Goal: Task Accomplishment & Management: Manage account settings

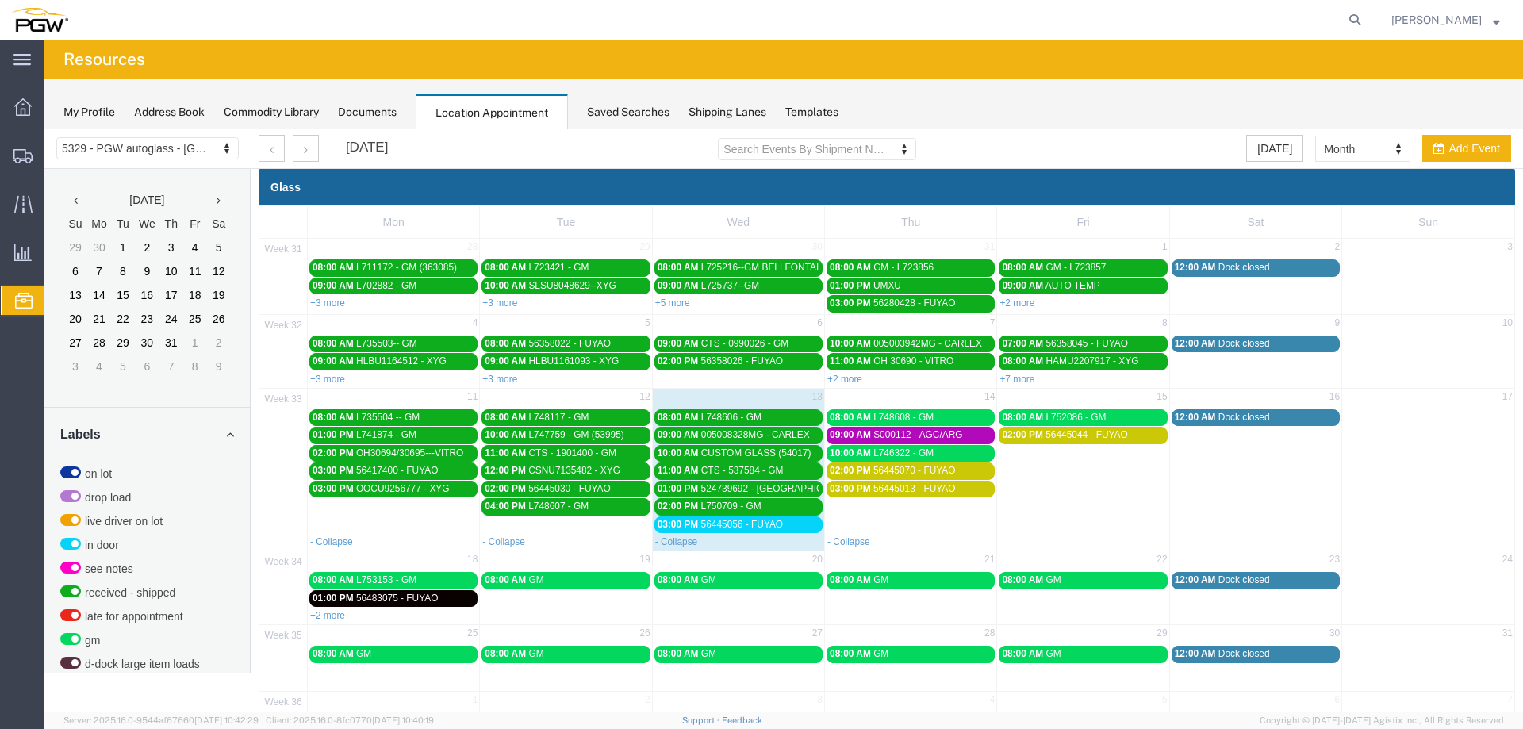
click at [776, 527] on span "56445056 - FUYAO" at bounding box center [742, 524] width 82 height 11
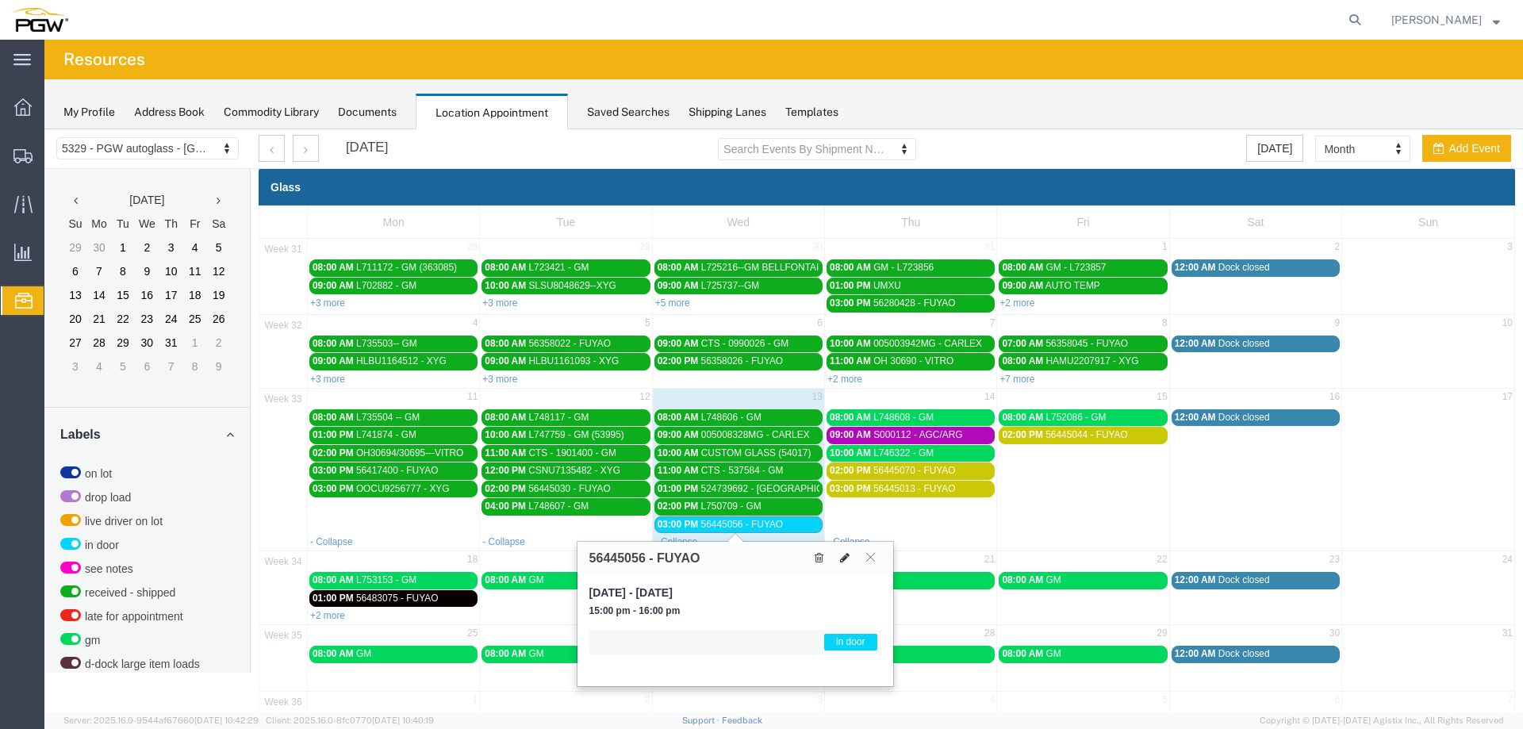
click at [848, 555] on icon at bounding box center [845, 557] width 10 height 11
select select "1"
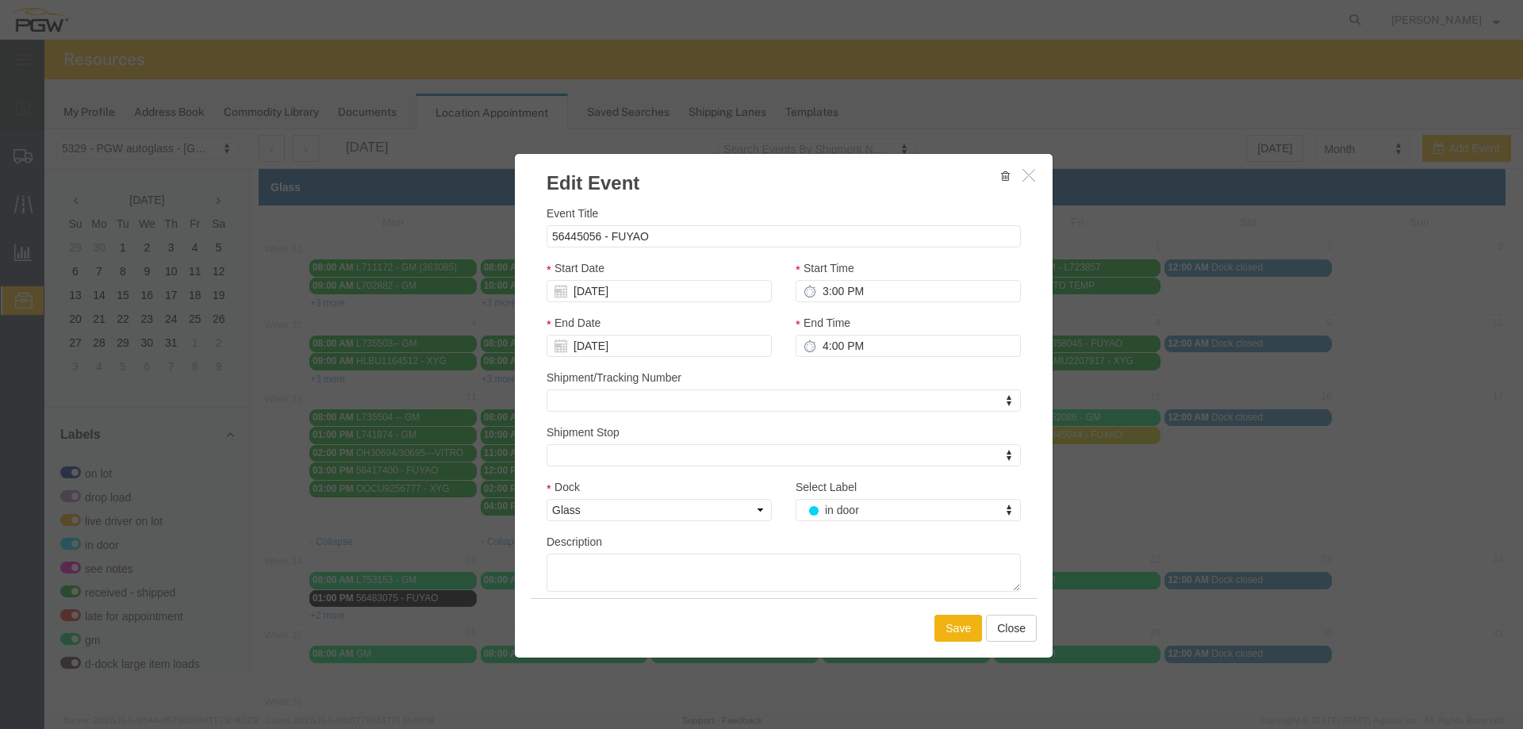
click at [862, 522] on div "Select Label in door Select Label Select Label on lot drop load live driver on …" at bounding box center [907, 505] width 249 height 55
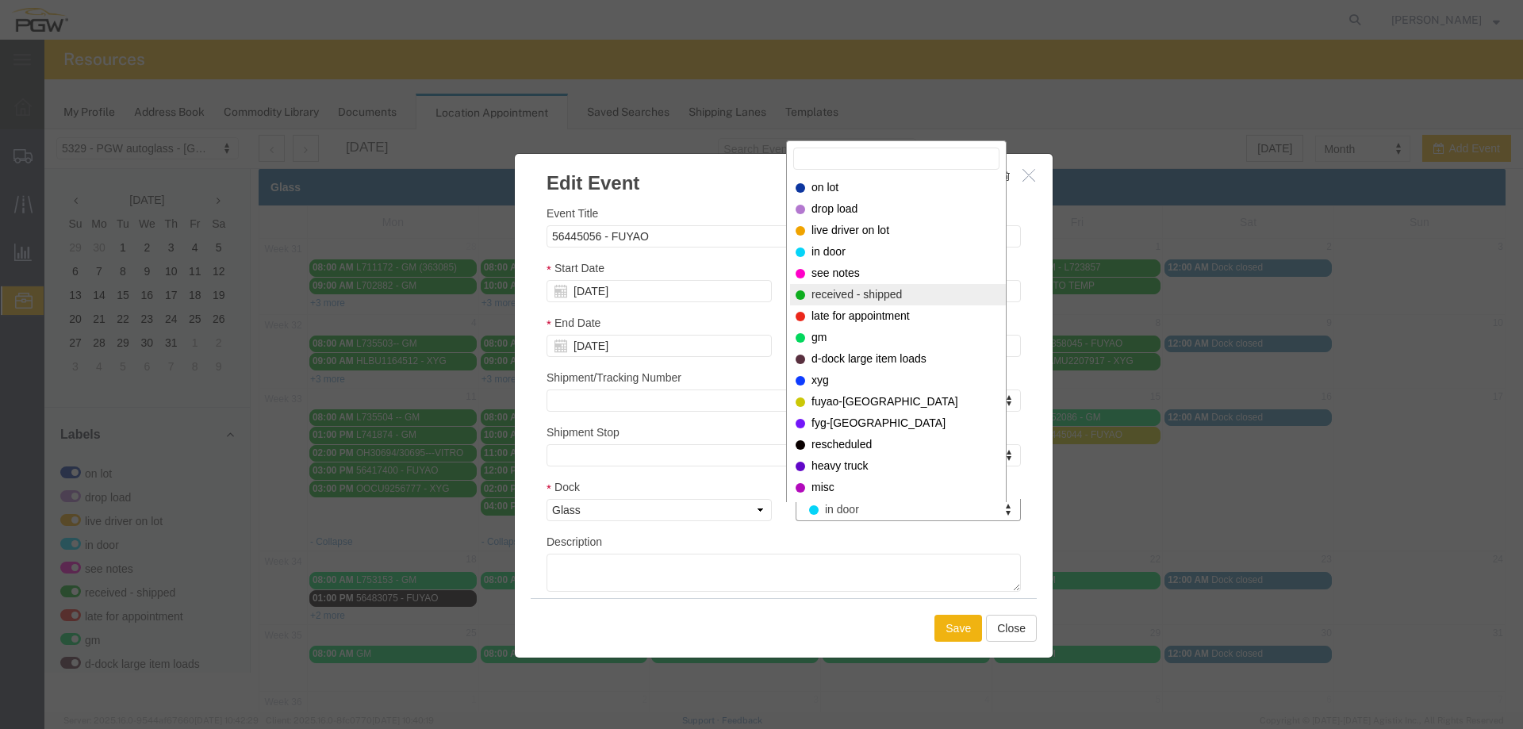
select select "200"
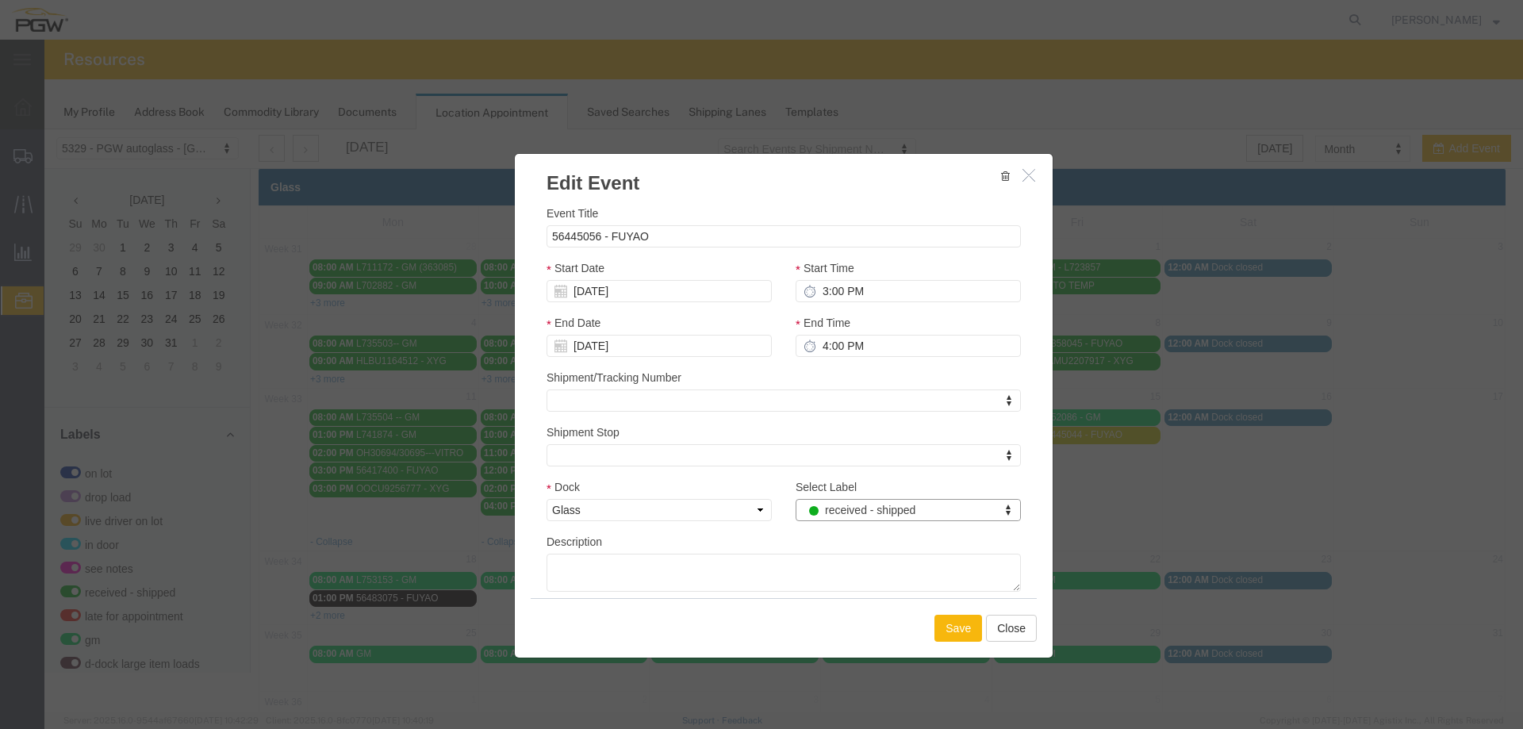
click at [942, 620] on button "Save" at bounding box center [958, 628] width 48 height 27
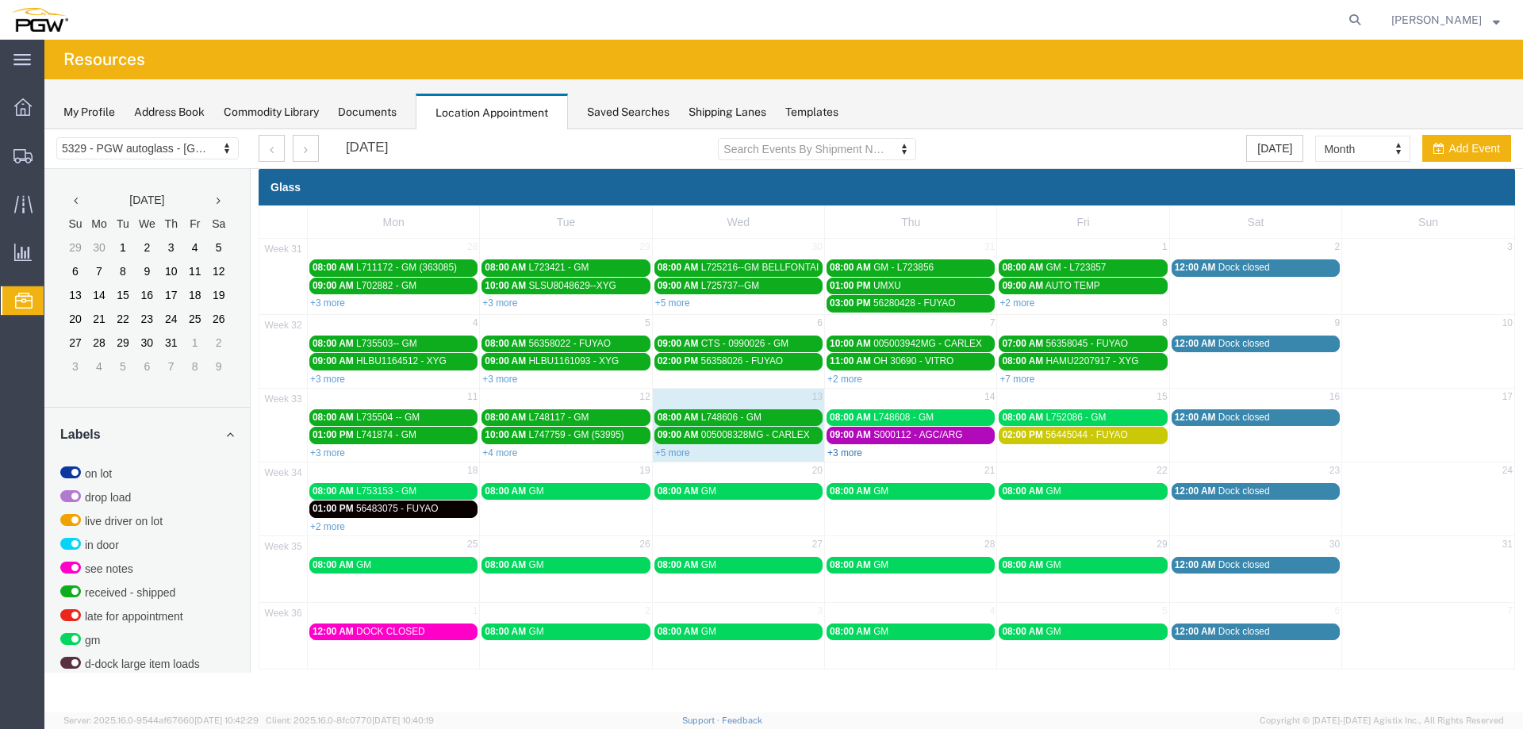
click at [833, 452] on link "+3 more" at bounding box center [844, 452] width 35 height 11
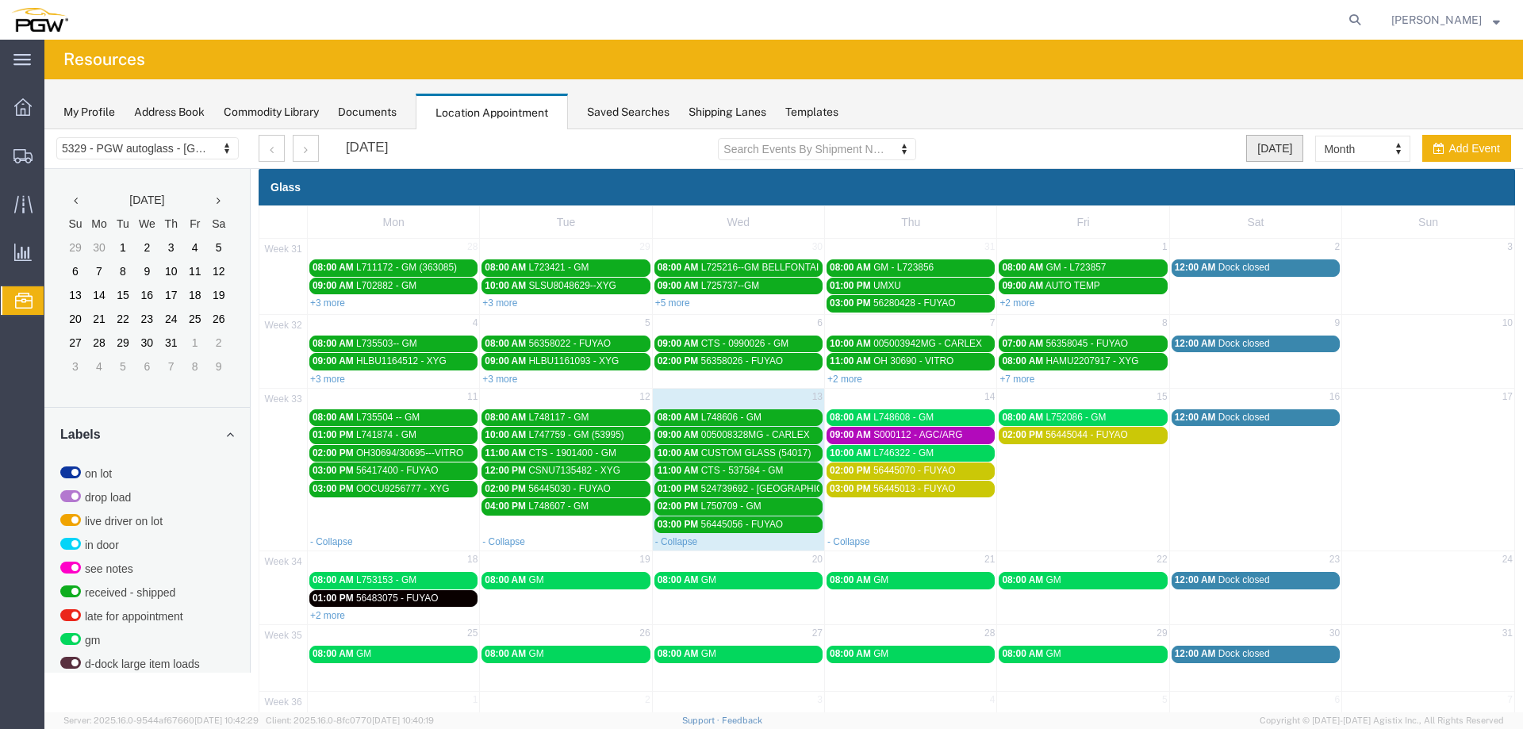
click at [1256, 142] on button "[DATE]" at bounding box center [1274, 148] width 57 height 27
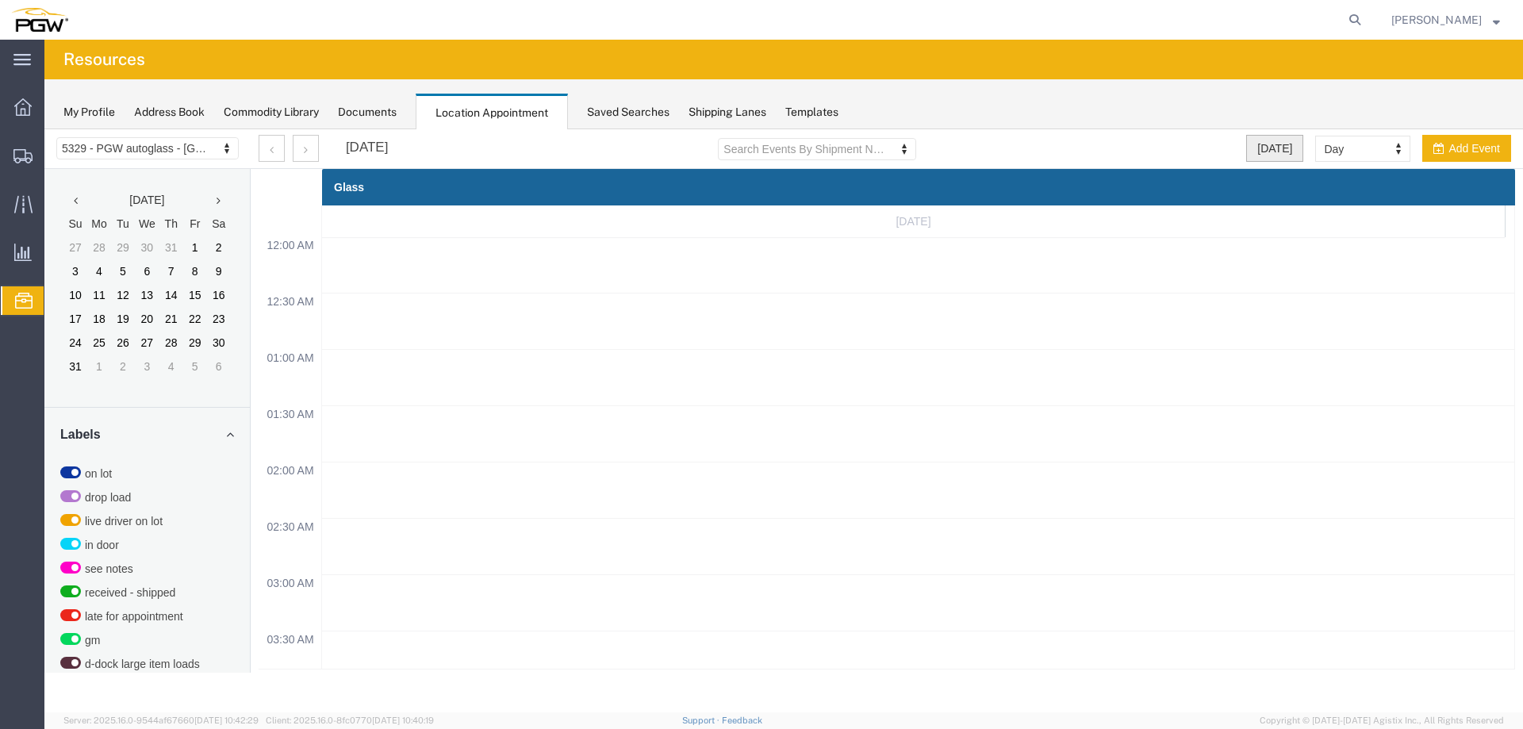
select select "agendaDay"
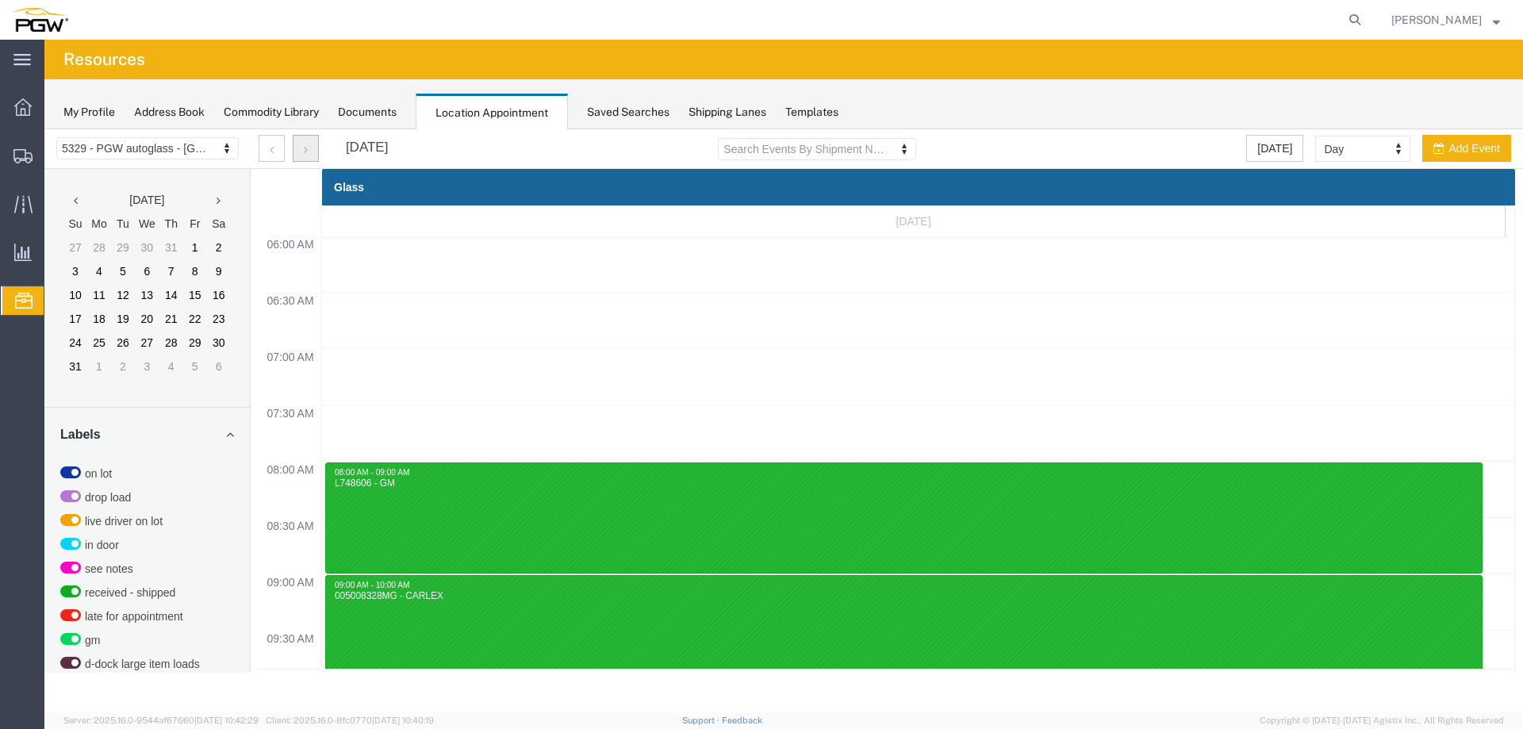
click at [312, 149] on button "button" at bounding box center [306, 148] width 26 height 27
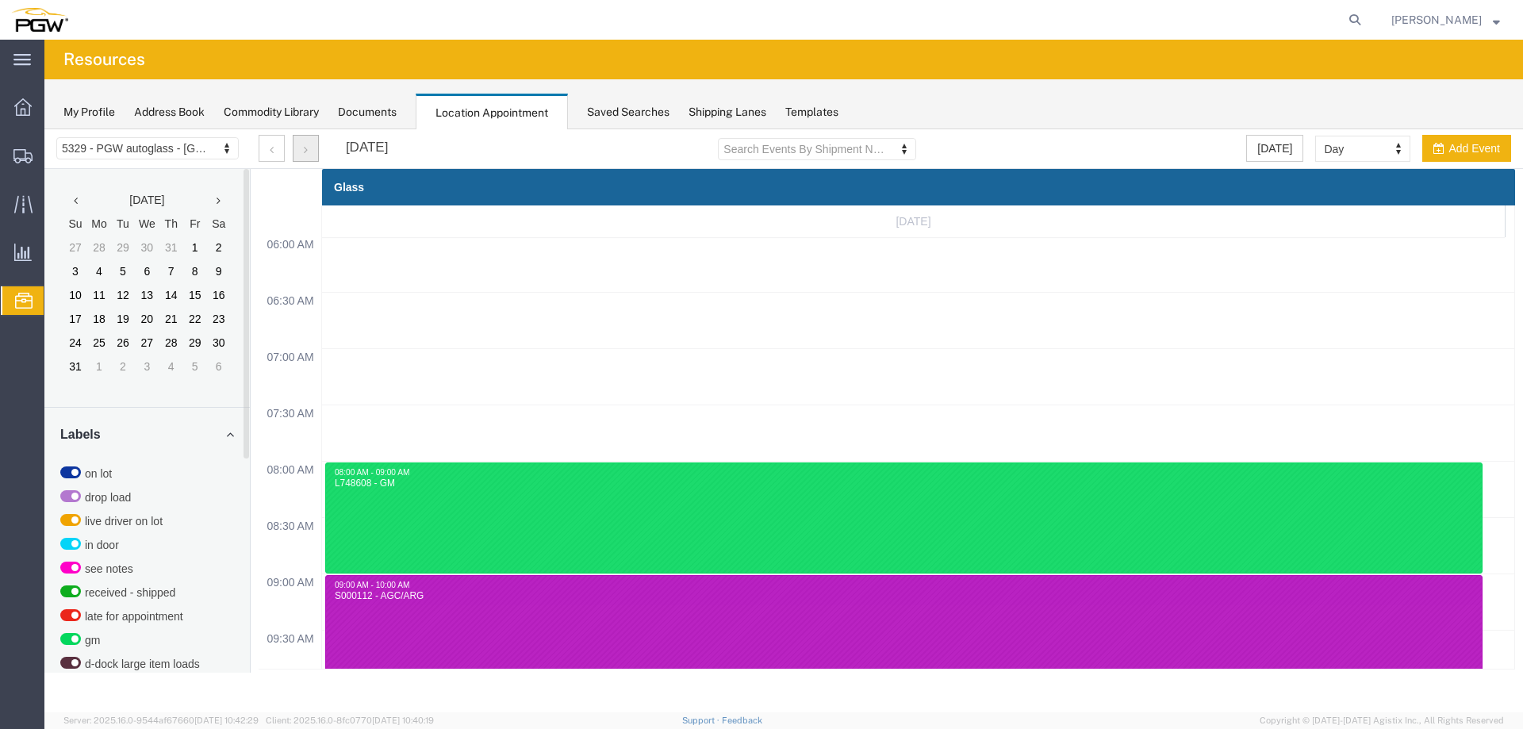
scroll to position [484, 0]
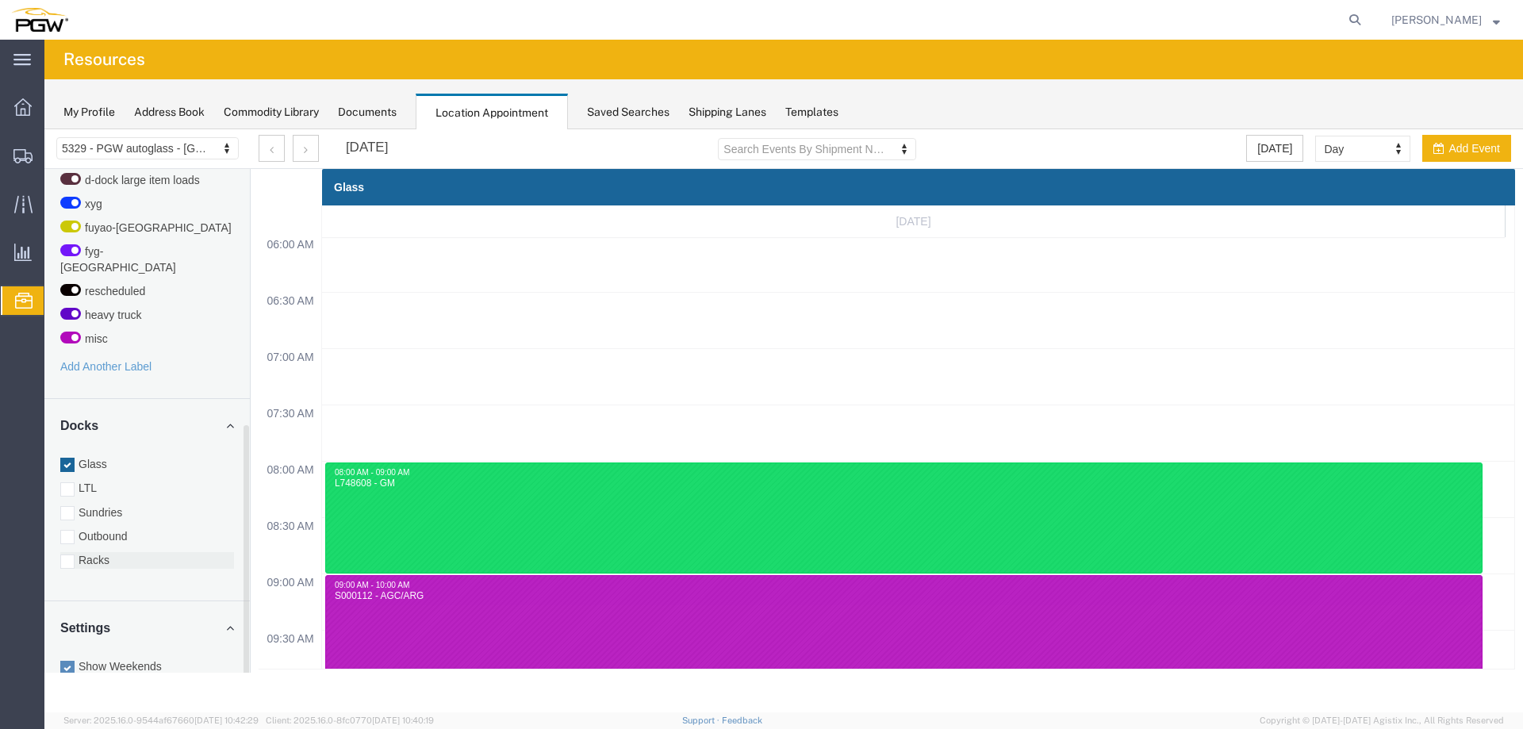
click at [101, 552] on label "Racks" at bounding box center [147, 560] width 174 height 16
click at [44, 129] on input "Racks" at bounding box center [44, 129] width 0 height 0
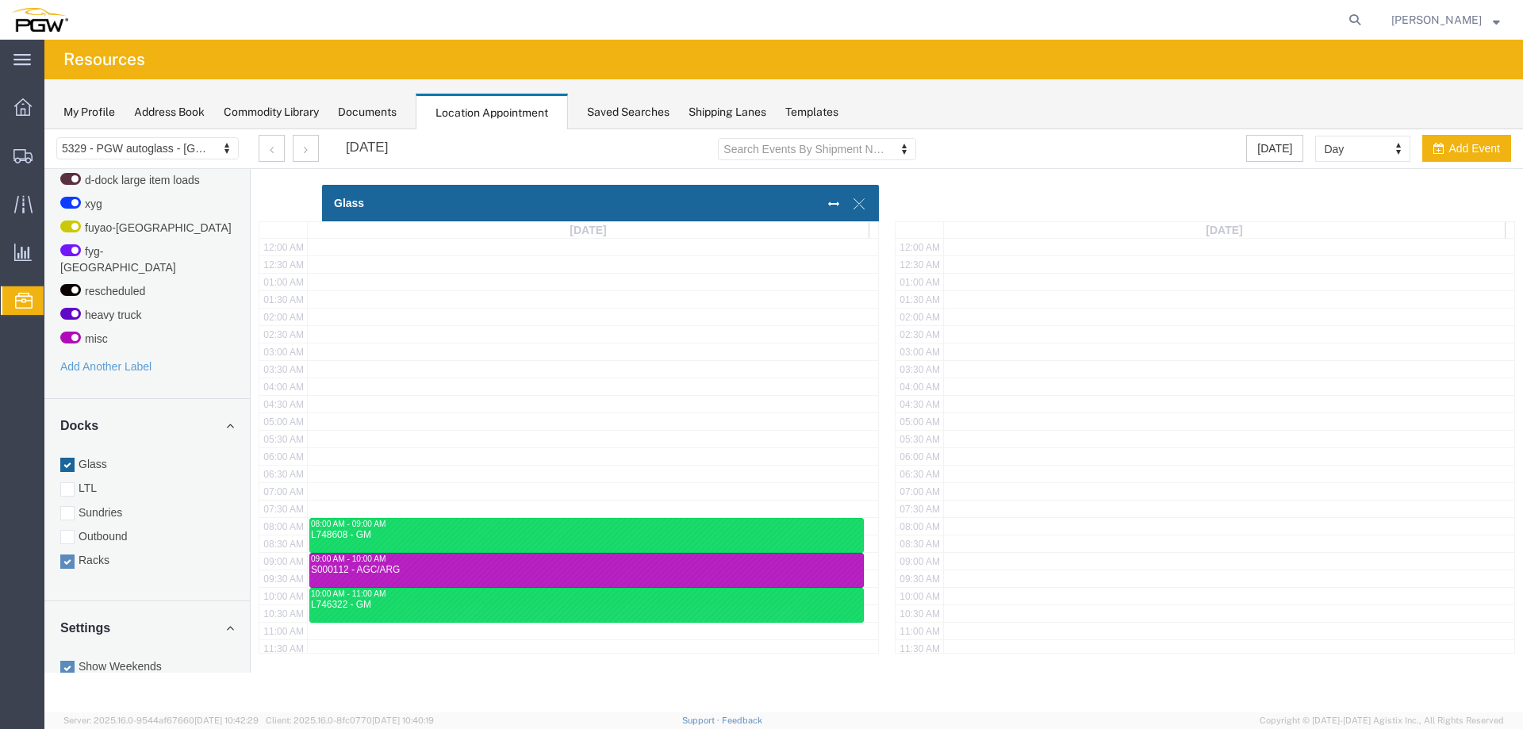
scroll to position [391, 0]
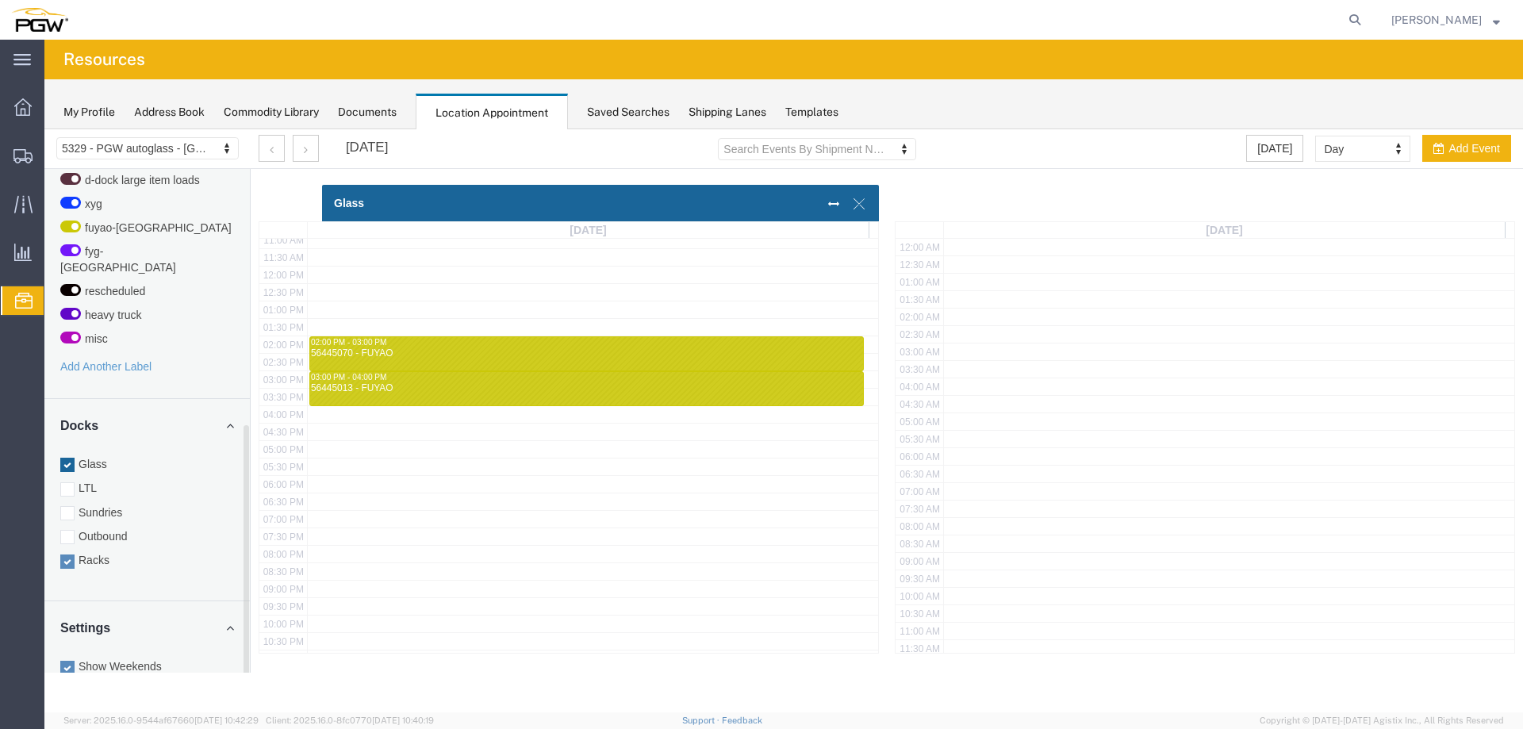
click at [103, 456] on label "Glass" at bounding box center [147, 464] width 174 height 16
click at [44, 129] on input "Glass" at bounding box center [44, 129] width 0 height 0
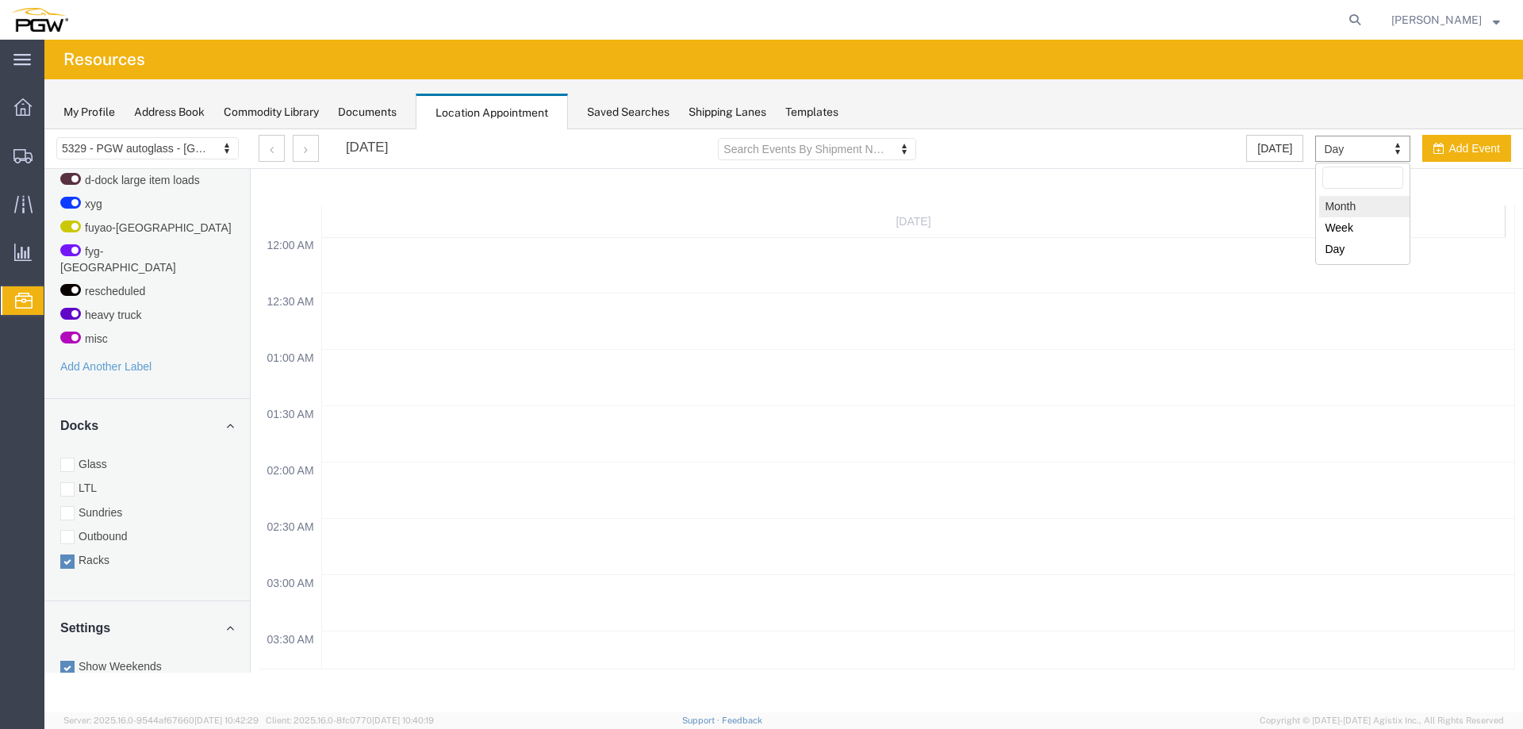
select select "month"
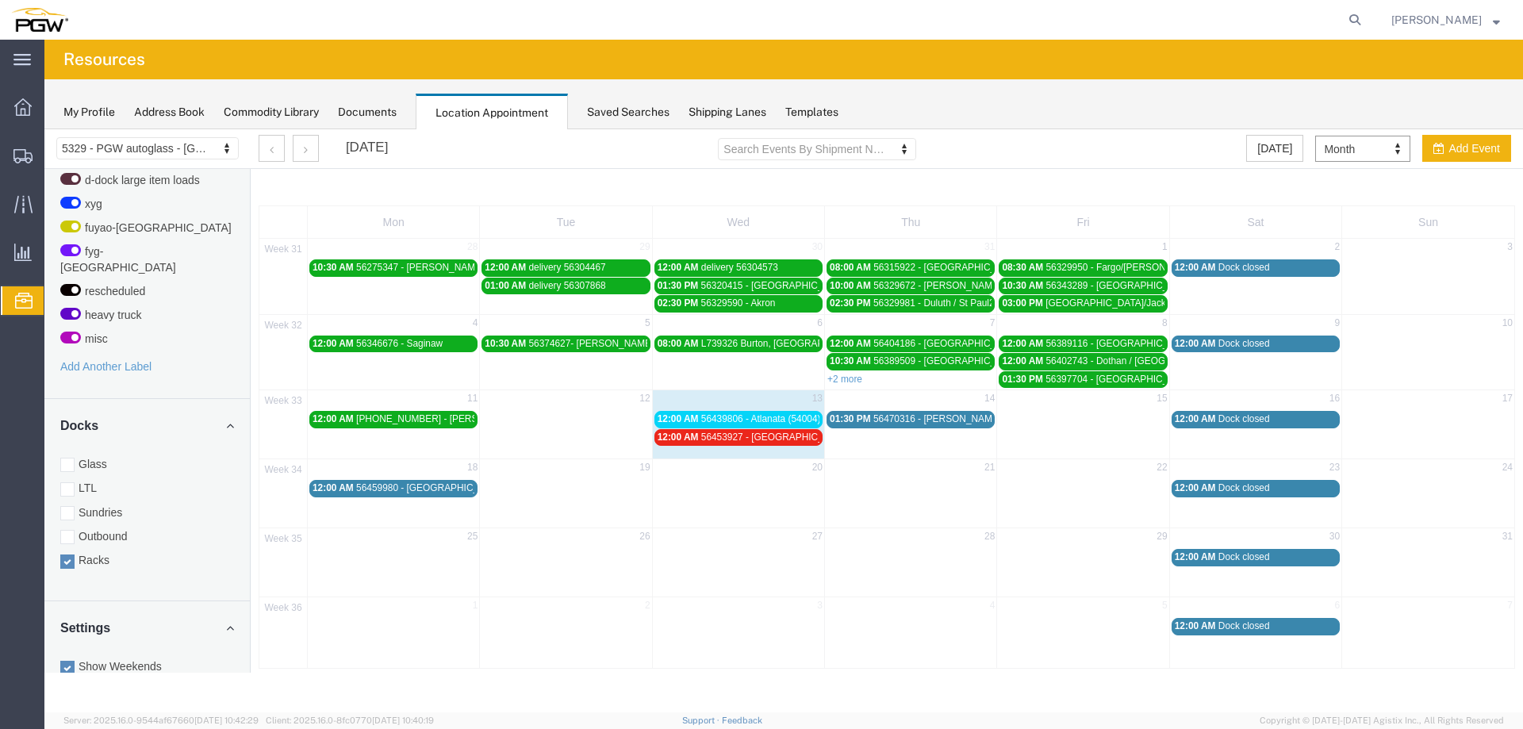
click at [752, 439] on span "56453927 - [GEOGRAPHIC_DATA] / [GEOGRAPHIC_DATA]" at bounding box center [828, 436] width 255 height 11
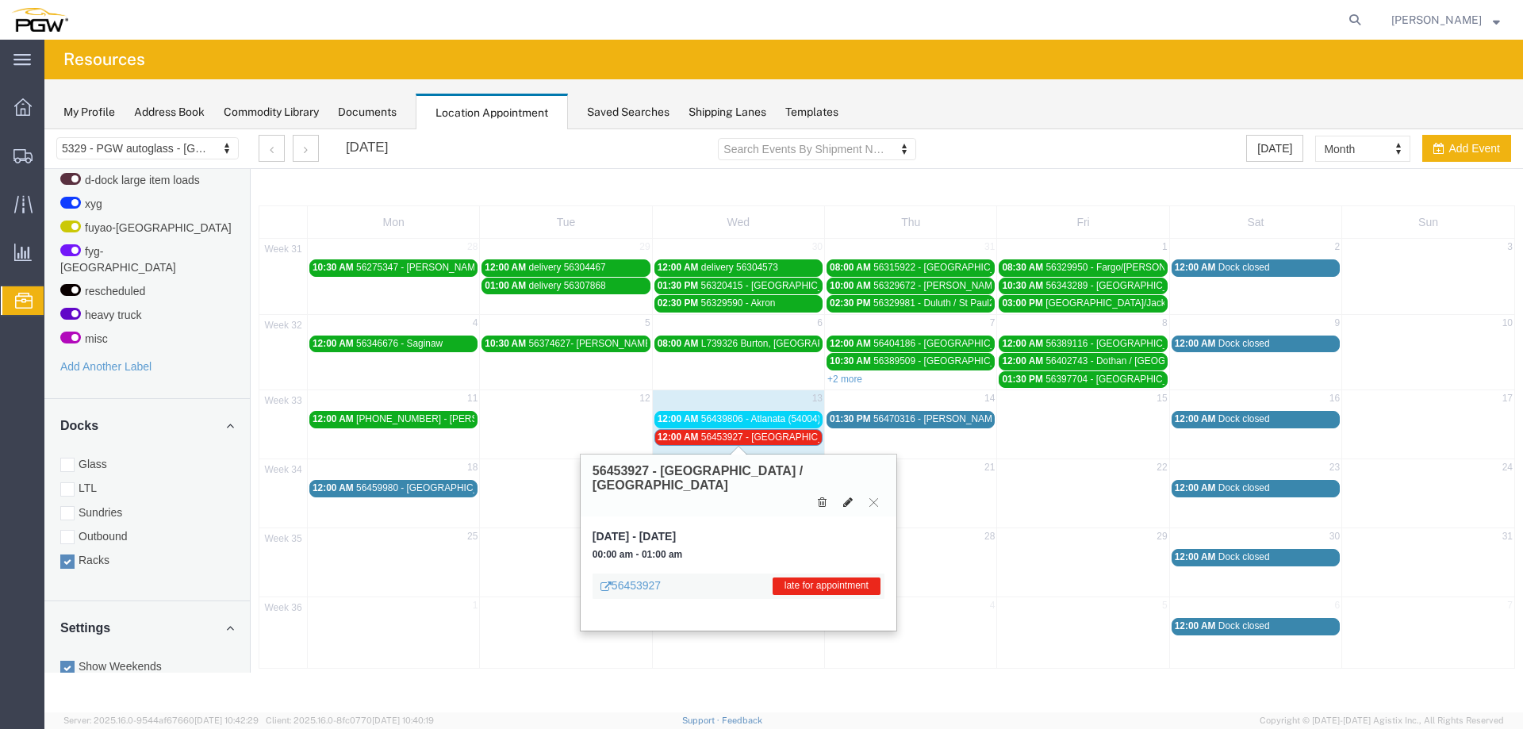
click at [852, 496] on icon at bounding box center [848, 501] width 10 height 11
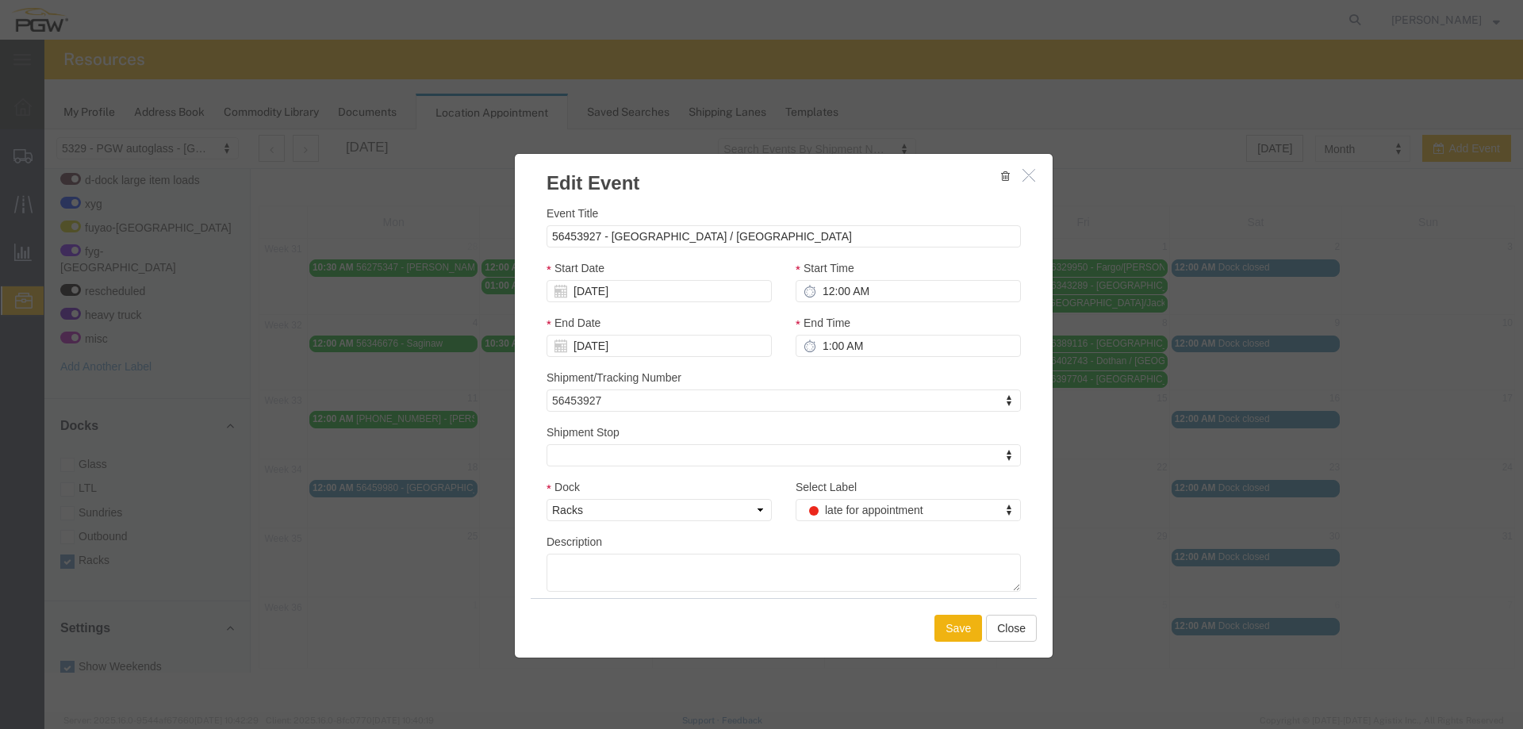
select select
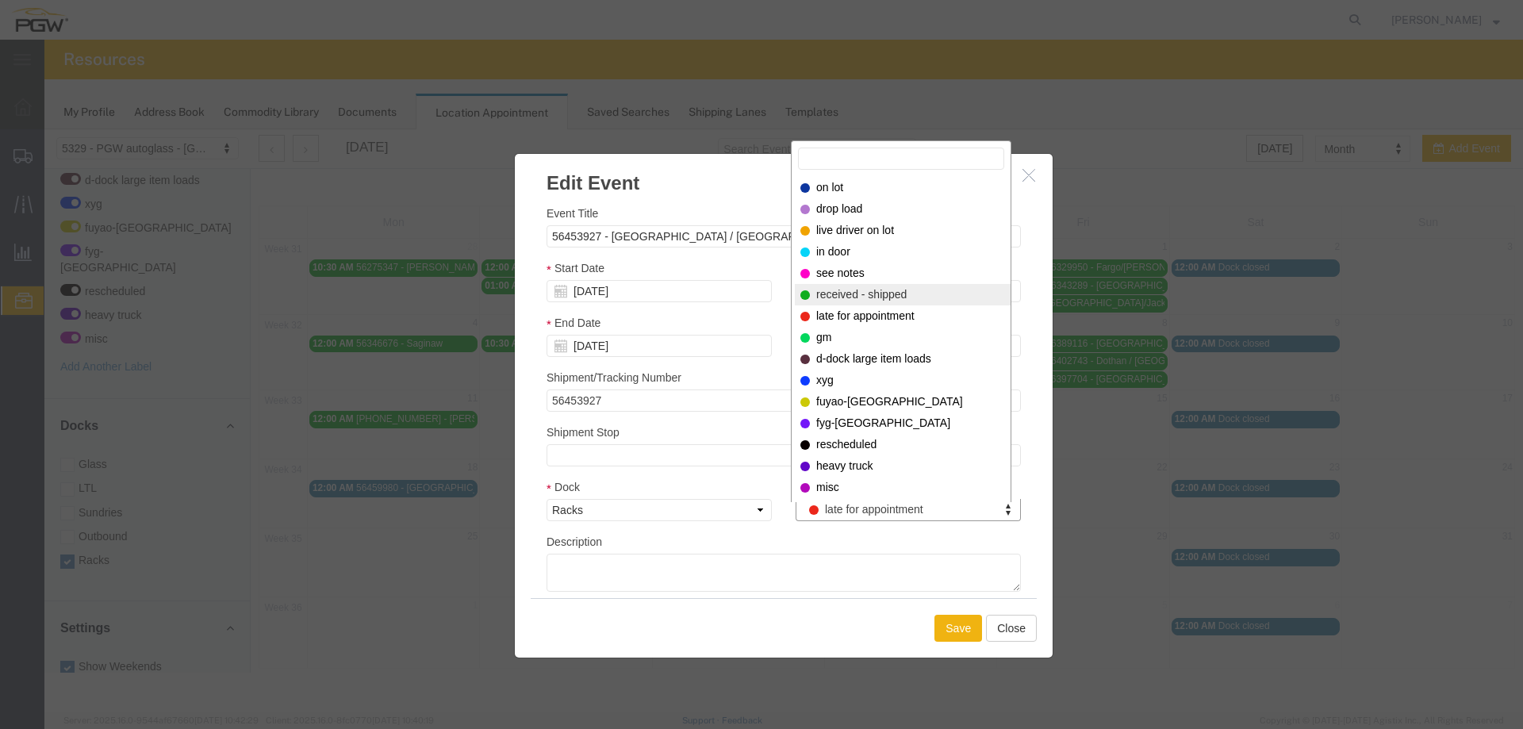
select select "200"
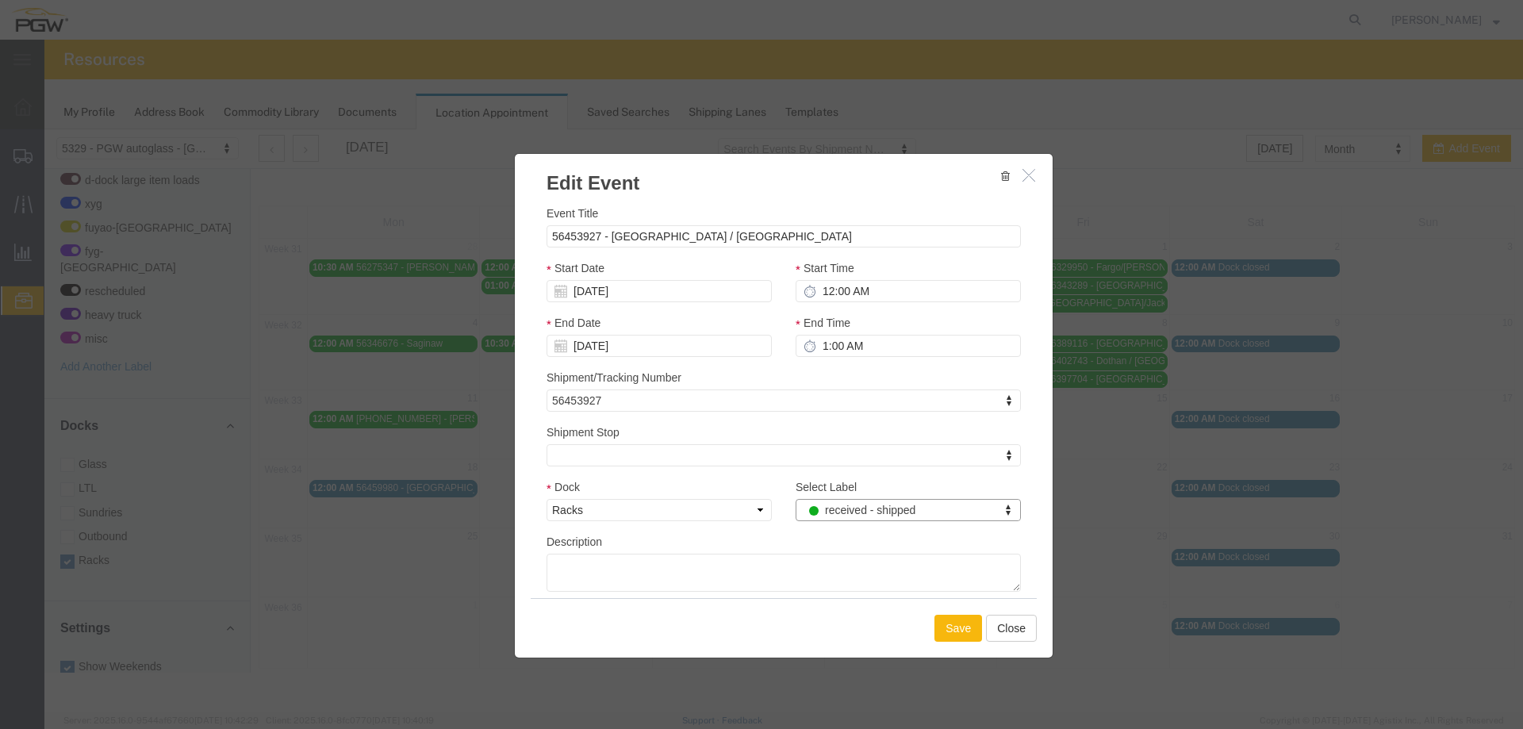
click at [937, 619] on button "Save" at bounding box center [958, 628] width 48 height 27
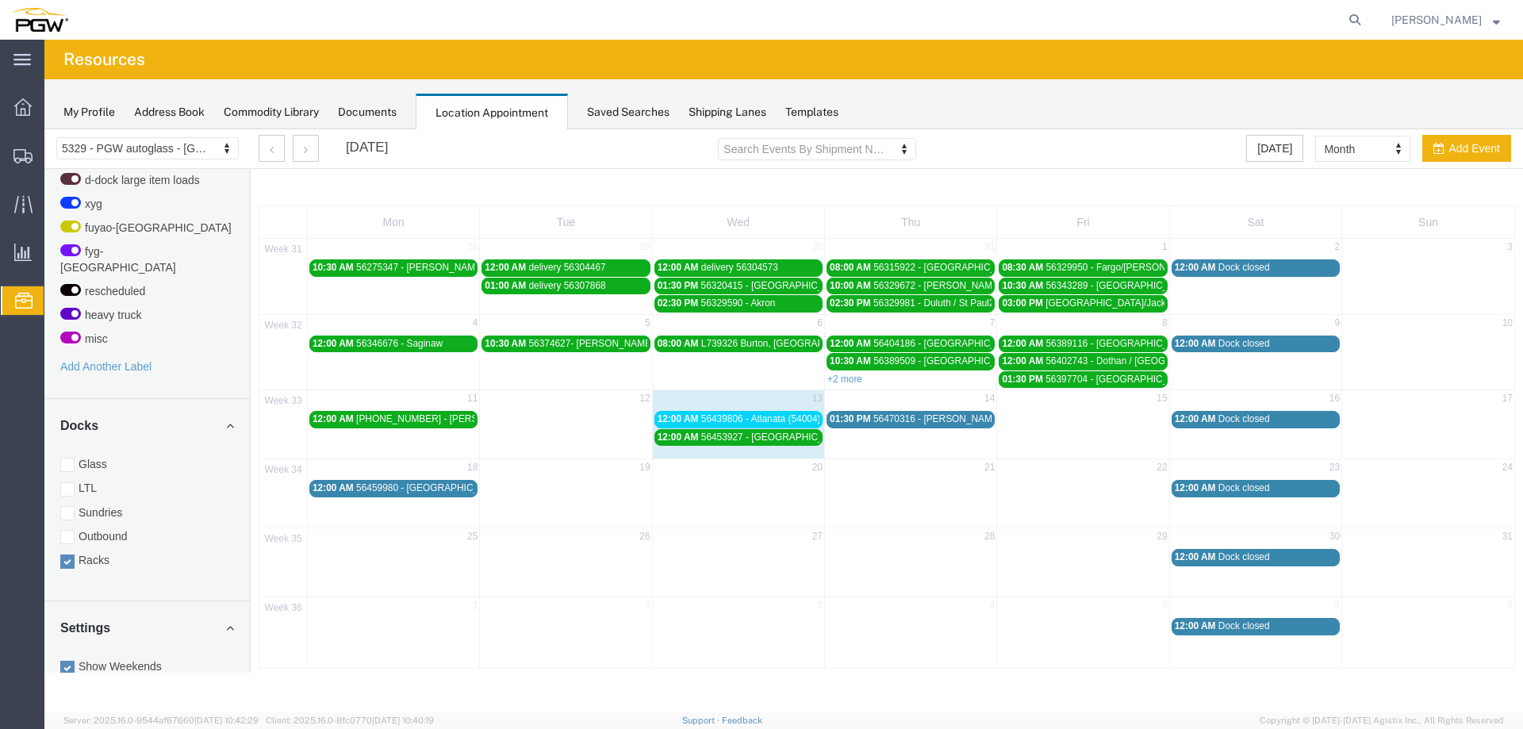
click at [743, 418] on span "56439806 - Atlanata (54004)" at bounding box center [761, 418] width 120 height 11
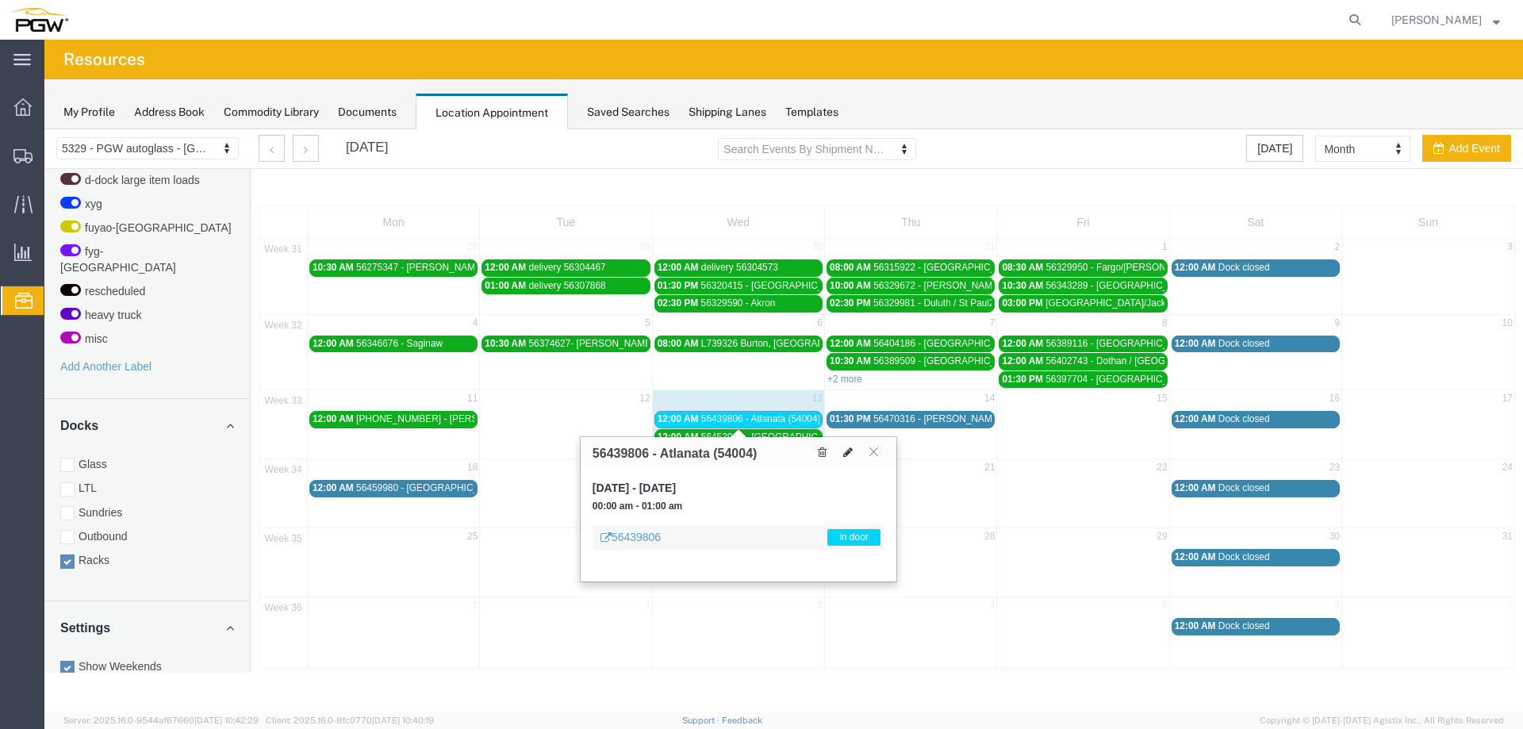
click at [845, 455] on icon at bounding box center [848, 451] width 10 height 11
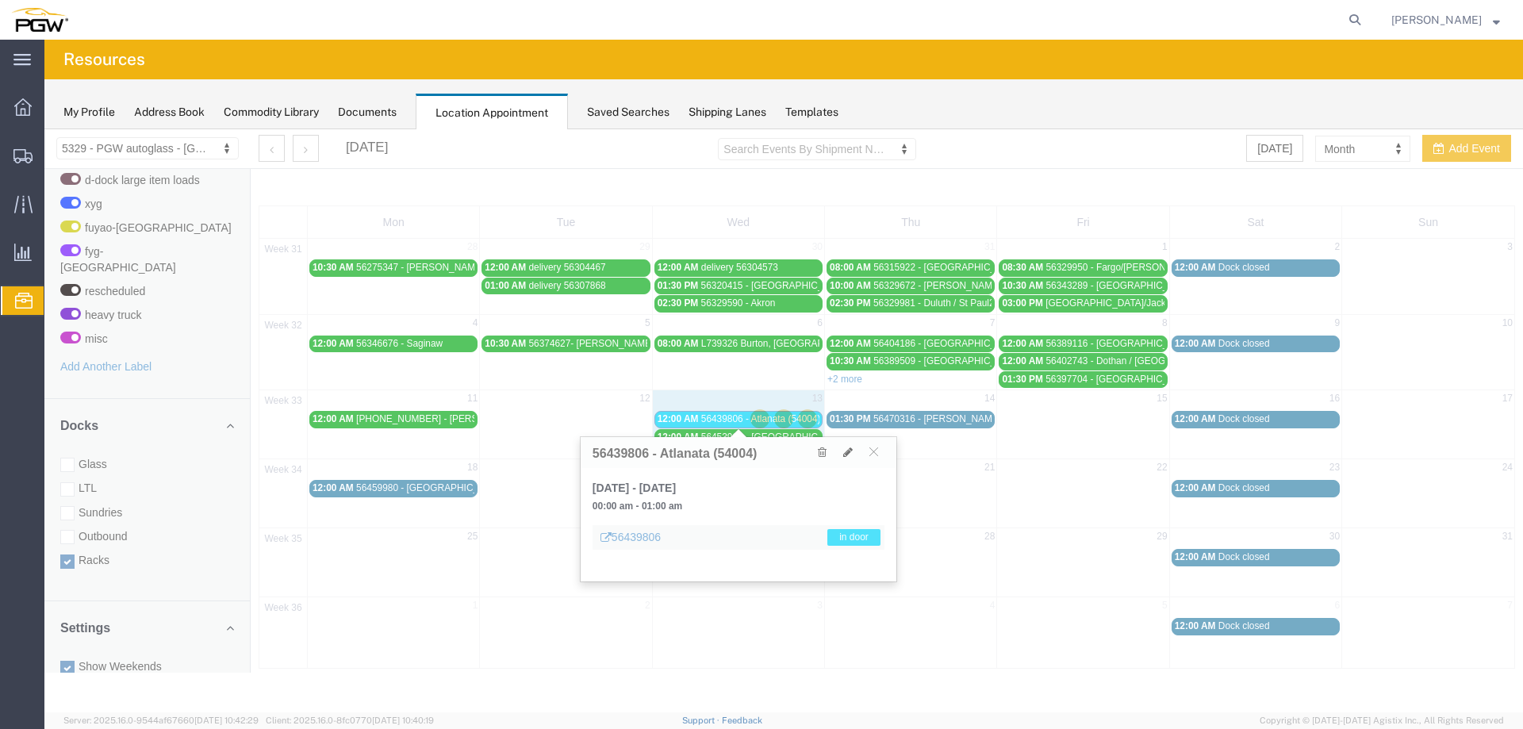
select select "100"
select select "3"
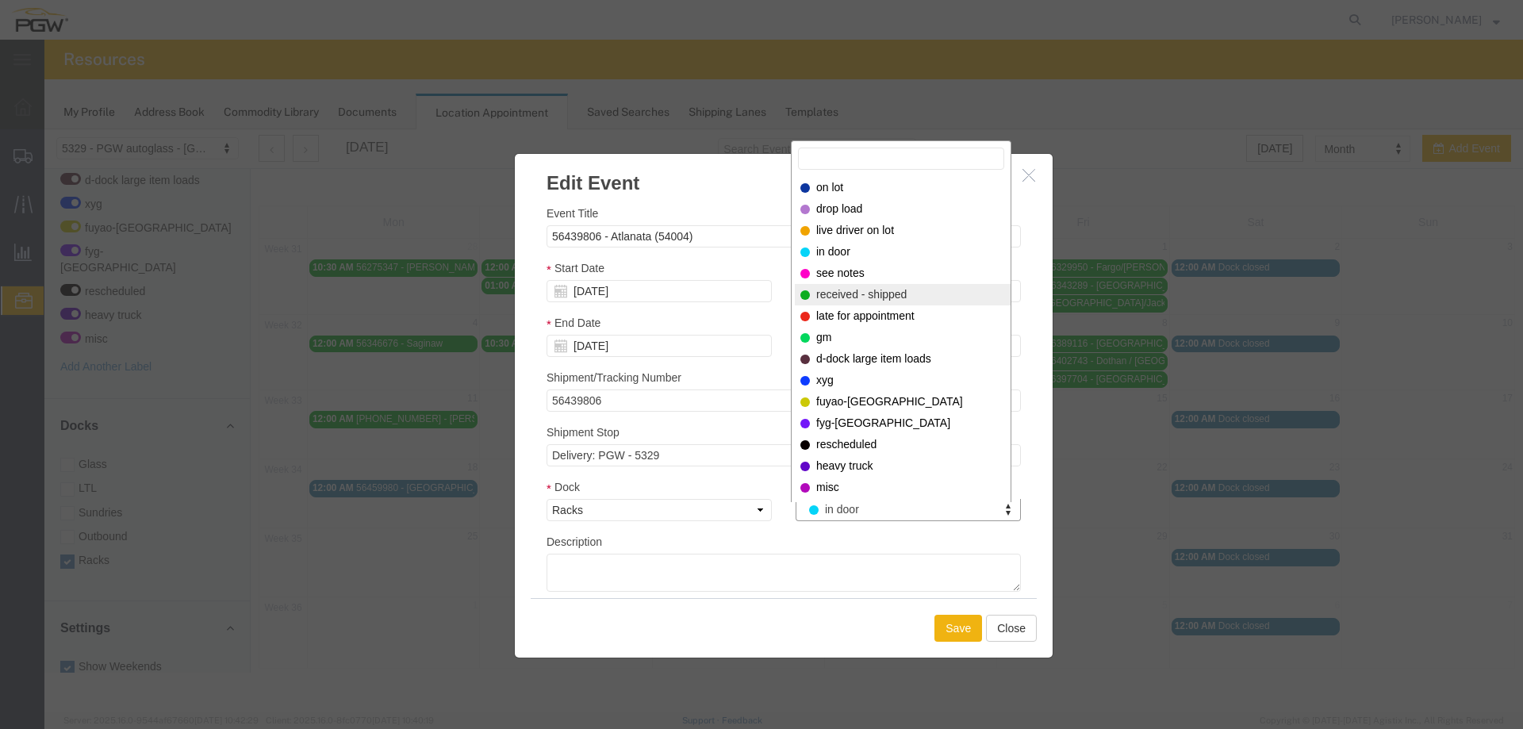
select select "200"
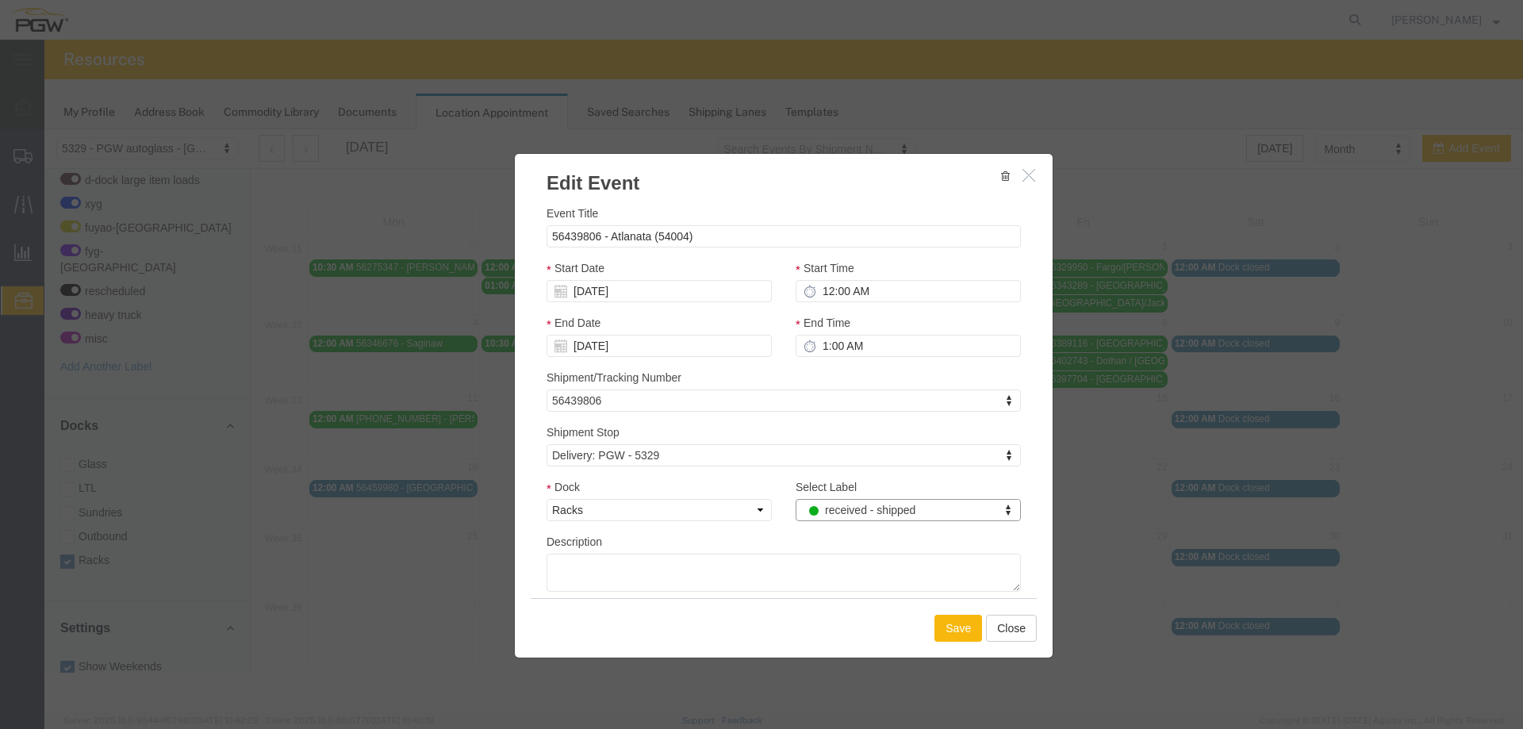
click at [942, 622] on button "Save" at bounding box center [958, 628] width 48 height 27
